Goal: Book appointment/travel/reservation

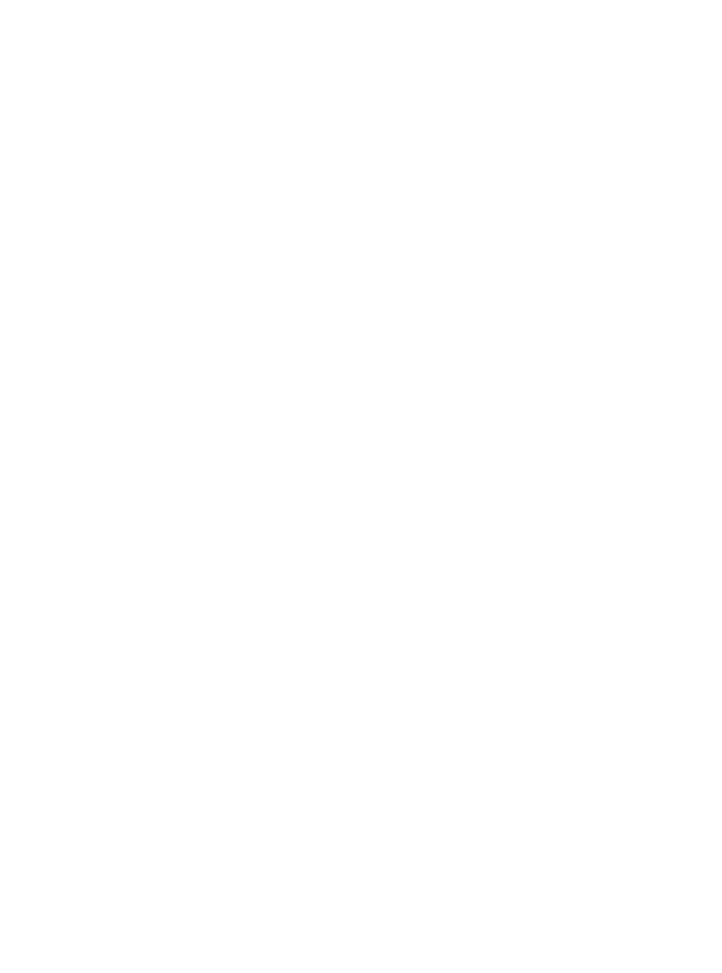
scroll to position [2994, 0]
click at [40, 577] on icon at bounding box center [37, 597] width 48 height 40
click at [689, 577] on icon at bounding box center [684, 597] width 48 height 40
click at [685, 577] on icon at bounding box center [684, 597] width 48 height 40
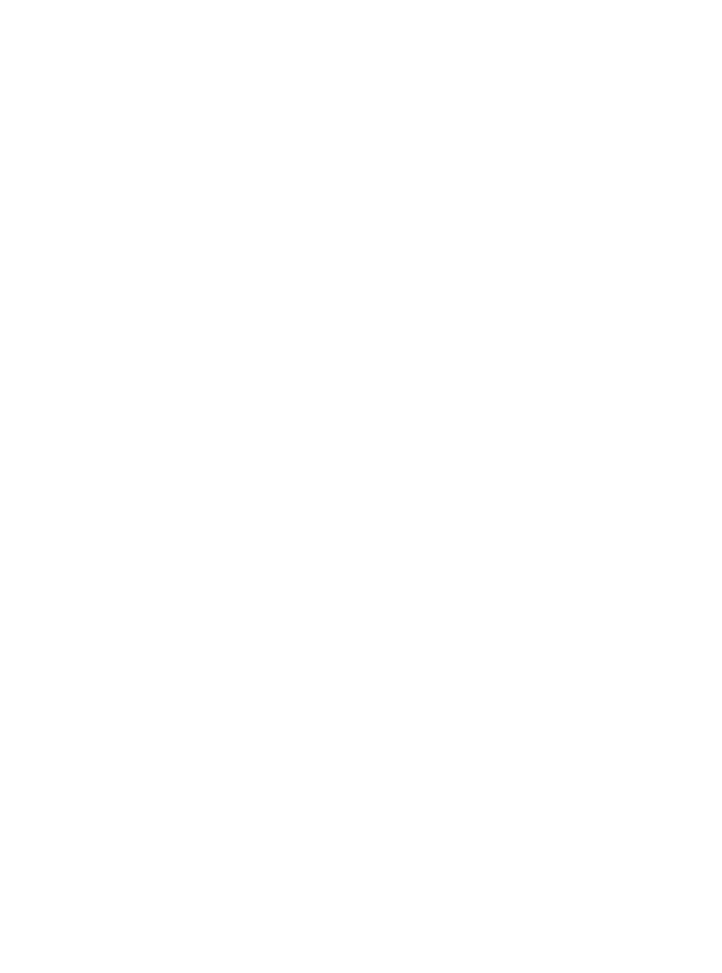
click at [46, 577] on icon at bounding box center [37, 597] width 48 height 40
click at [139, 412] on div "Urlaub mit Baby Hotels für die Kleinsten" at bounding box center [193, 470] width 317 height 238
click at [465, 799] on link "Alle Familienhotels auf einen Blick" at bounding box center [361, 805] width 246 height 13
click at [538, 399] on div at bounding box center [543, 402] width 13 height 7
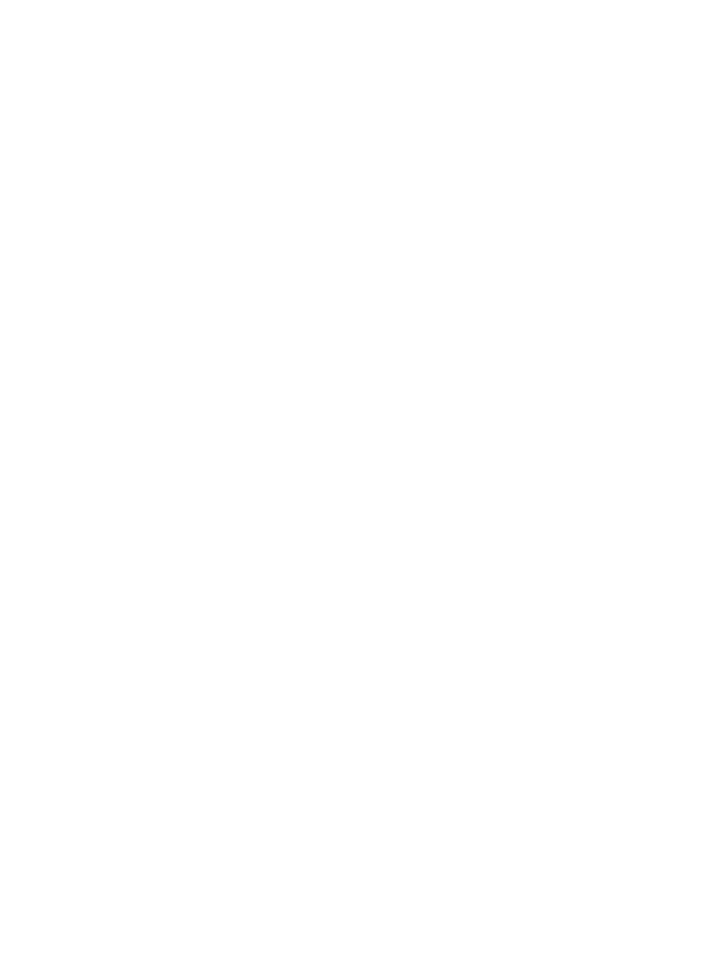
click at [466, 373] on div at bounding box center [467, 382] width 18 height 18
click at [415, 672] on div "übernehmen" at bounding box center [360, 689] width 229 height 35
click at [106, 359] on span "Stammhaus der Falkensteiner Hotels & Residences" at bounding box center [189, 380] width 272 height 42
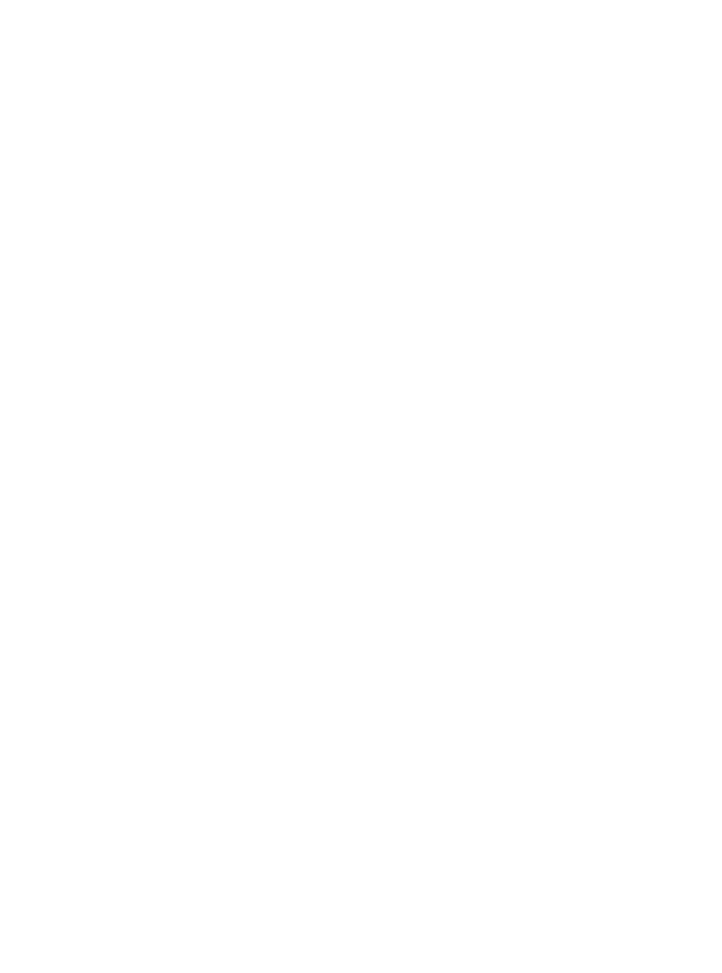
click at [696, 554] on icon at bounding box center [687, 546] width 48 height 40
click at [695, 566] on icon at bounding box center [687, 546] width 48 height 40
click at [691, 561] on icon at bounding box center [687, 546] width 48 height 40
click at [689, 561] on icon at bounding box center [687, 546] width 48 height 40
click at [38, 565] on icon at bounding box center [35, 546] width 48 height 40
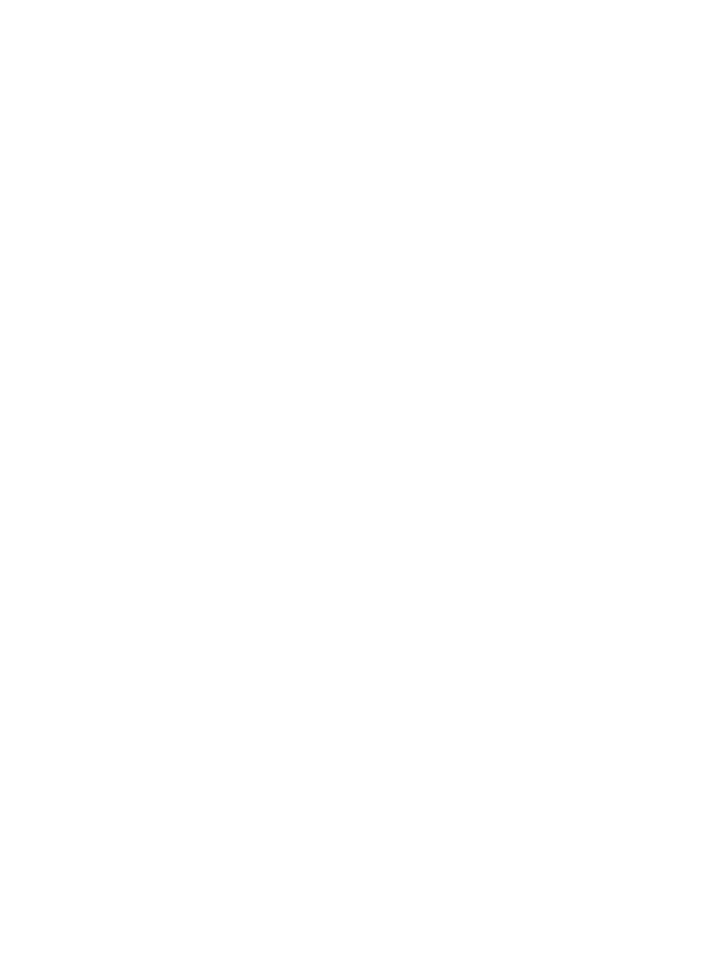
scroll to position [1890, 0]
click at [391, 297] on div "Familienzimmer" at bounding box center [357, 300] width 99 height 31
click at [670, 438] on icon at bounding box center [687, 432] width 48 height 40
click at [696, 451] on icon at bounding box center [687, 432] width 48 height 40
click at [686, 436] on icon at bounding box center [687, 432] width 48 height 40
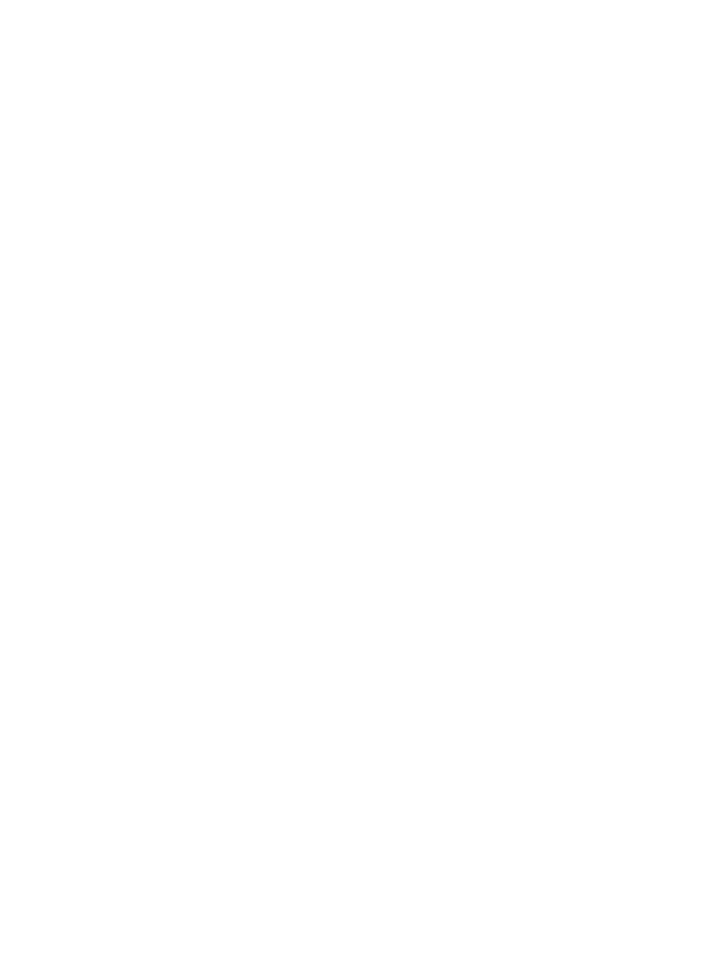
click at [676, 410] on div "Falkensteiner Family Resort Lido ****S Ehrenburg/Kiens - Dolomiten Familienzimm…" at bounding box center [524, 432] width 326 height 264
click at [671, 417] on icon at bounding box center [687, 432] width 48 height 40
click at [273, 289] on div "Suiten" at bounding box center [261, 300] width 92 height 34
click at [676, 421] on icon at bounding box center [687, 432] width 48 height 40
click at [676, 443] on icon at bounding box center [687, 432] width 48 height 40
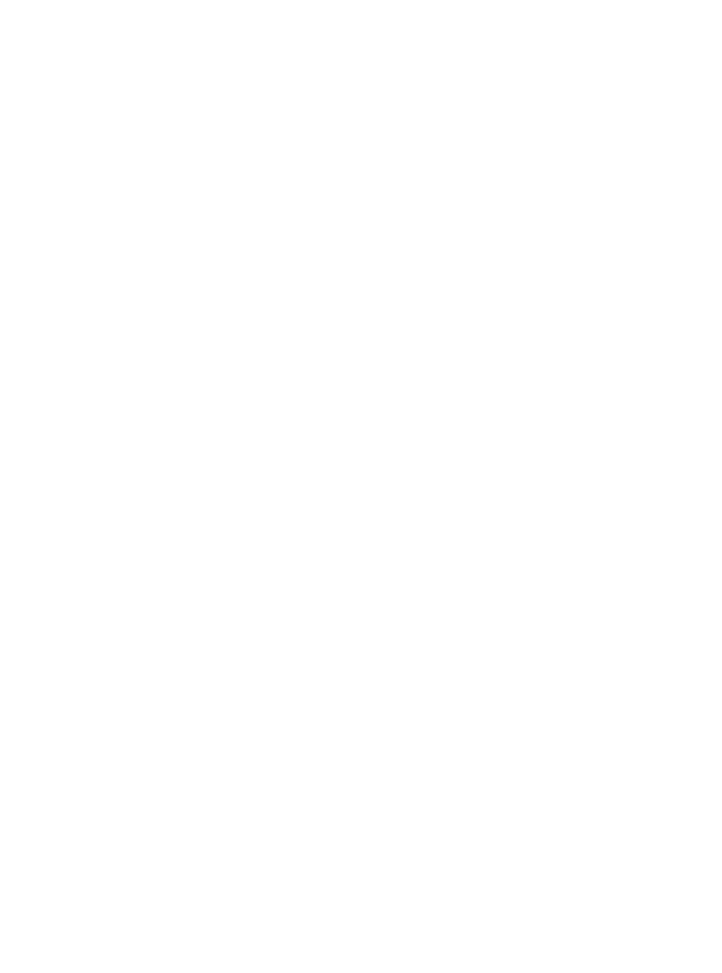
click at [128, 499] on img at bounding box center [198, 432] width 326 height 264
click at [635, 466] on icon at bounding box center [647, 477] width 48 height 40
click at [650, 469] on icon at bounding box center [647, 477] width 48 height 40
click at [596, 490] on icon at bounding box center [603, 477] width 48 height 40
click at [657, 468] on icon at bounding box center [647, 477] width 48 height 40
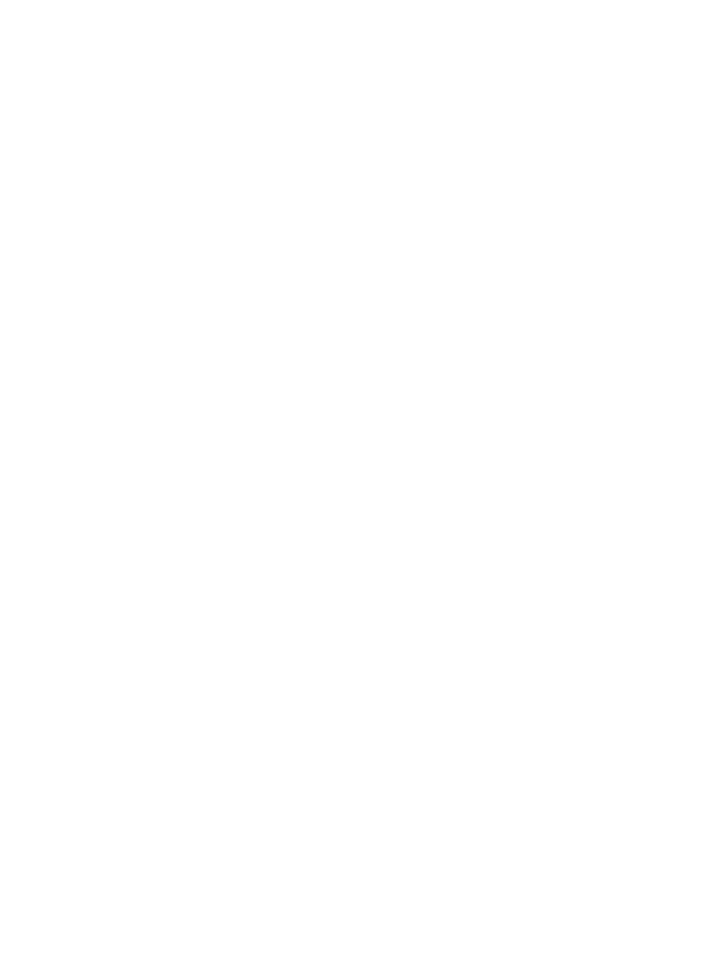
scroll to position [185, 0]
click at [691, 61] on icon at bounding box center [687, 65] width 38 height 31
click at [689, 535] on icon at bounding box center [687, 526] width 48 height 40
